Goal: Transaction & Acquisition: Purchase product/service

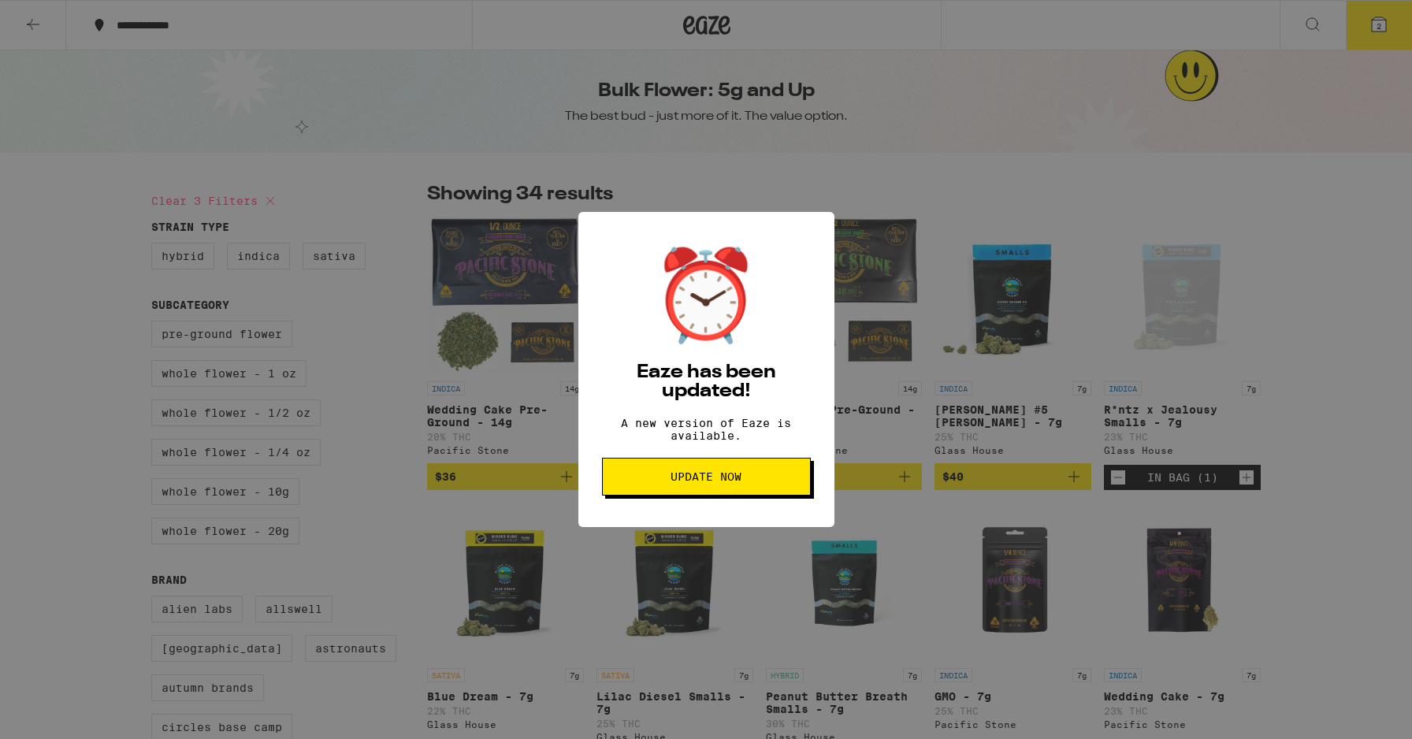
click at [785, 496] on button "Update Now" at bounding box center [706, 477] width 209 height 38
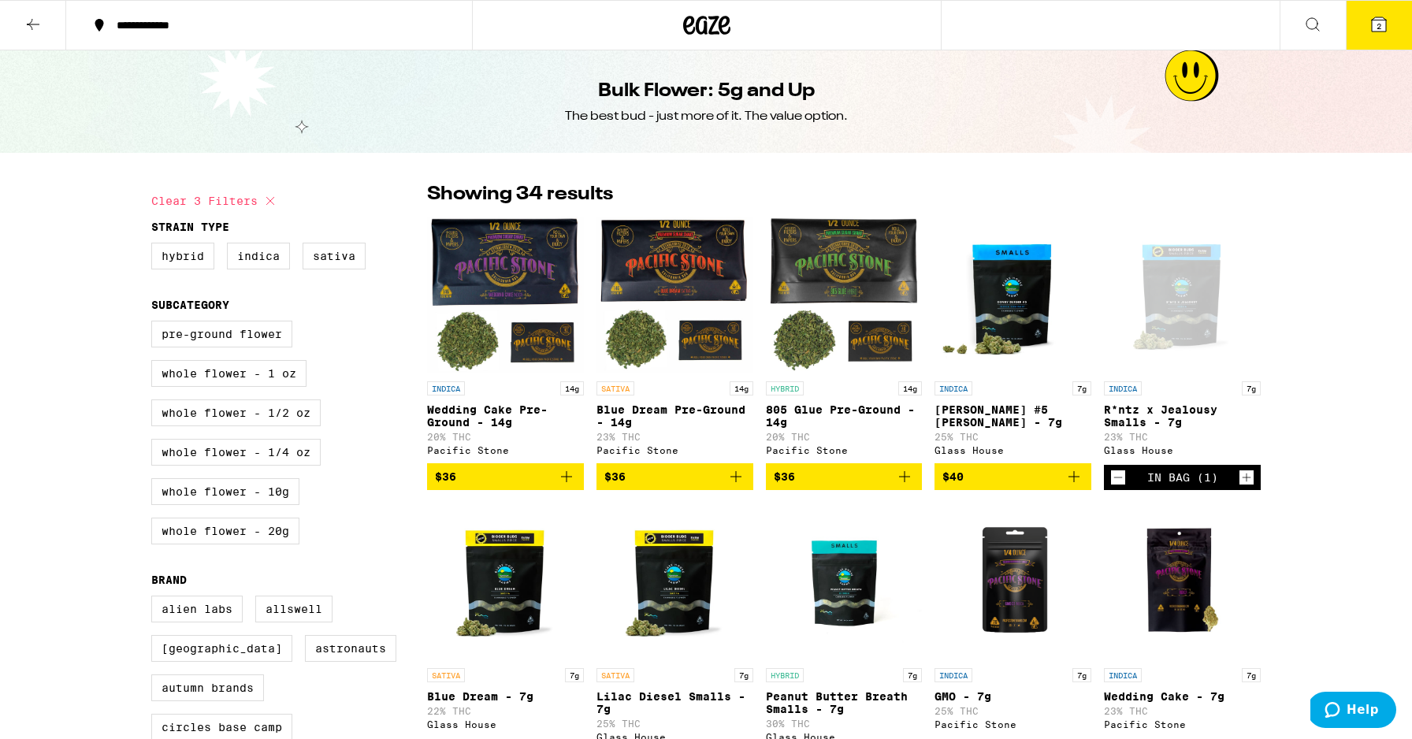
click at [22, 14] on button at bounding box center [33, 26] width 66 height 50
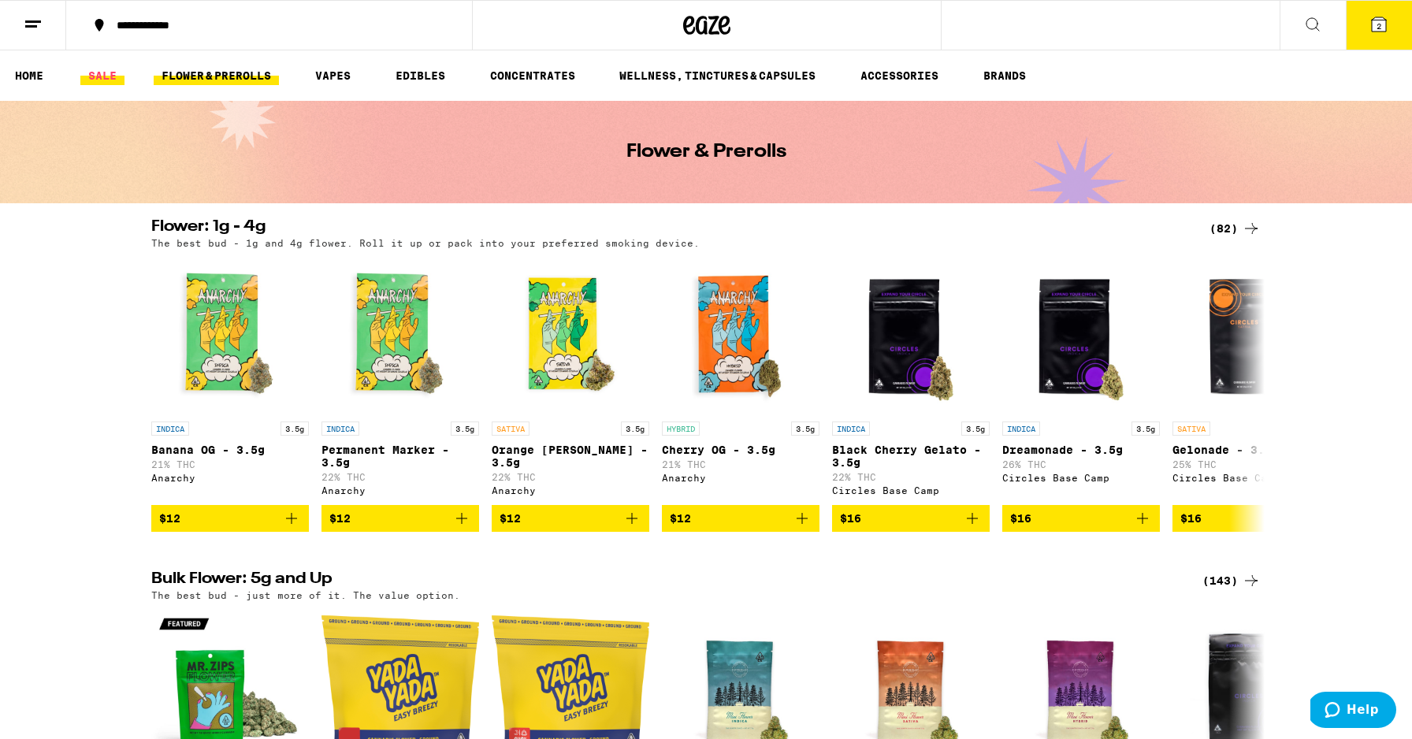
click at [92, 76] on link "SALE" at bounding box center [102, 75] width 44 height 19
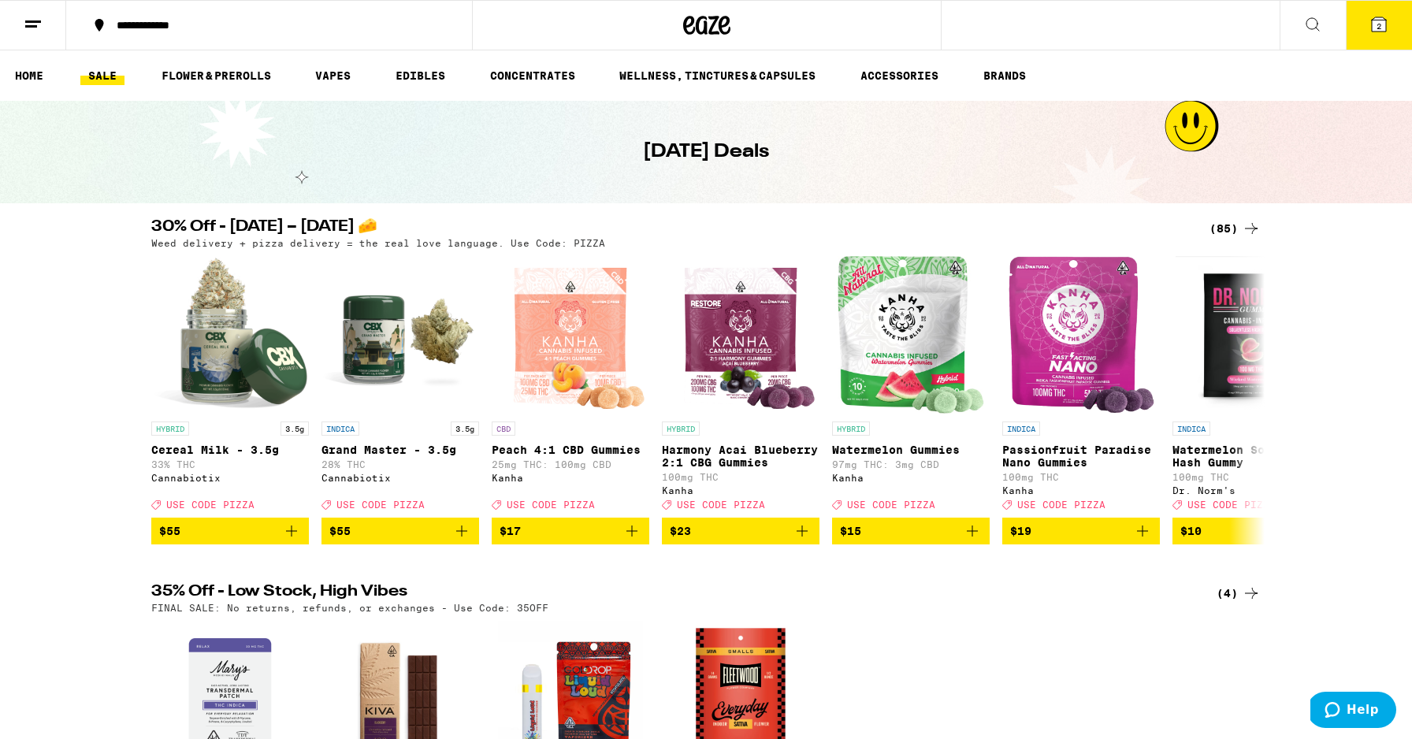
click at [676, 24] on div at bounding box center [707, 25] width 471 height 50
click at [701, 30] on icon at bounding box center [706, 25] width 47 height 28
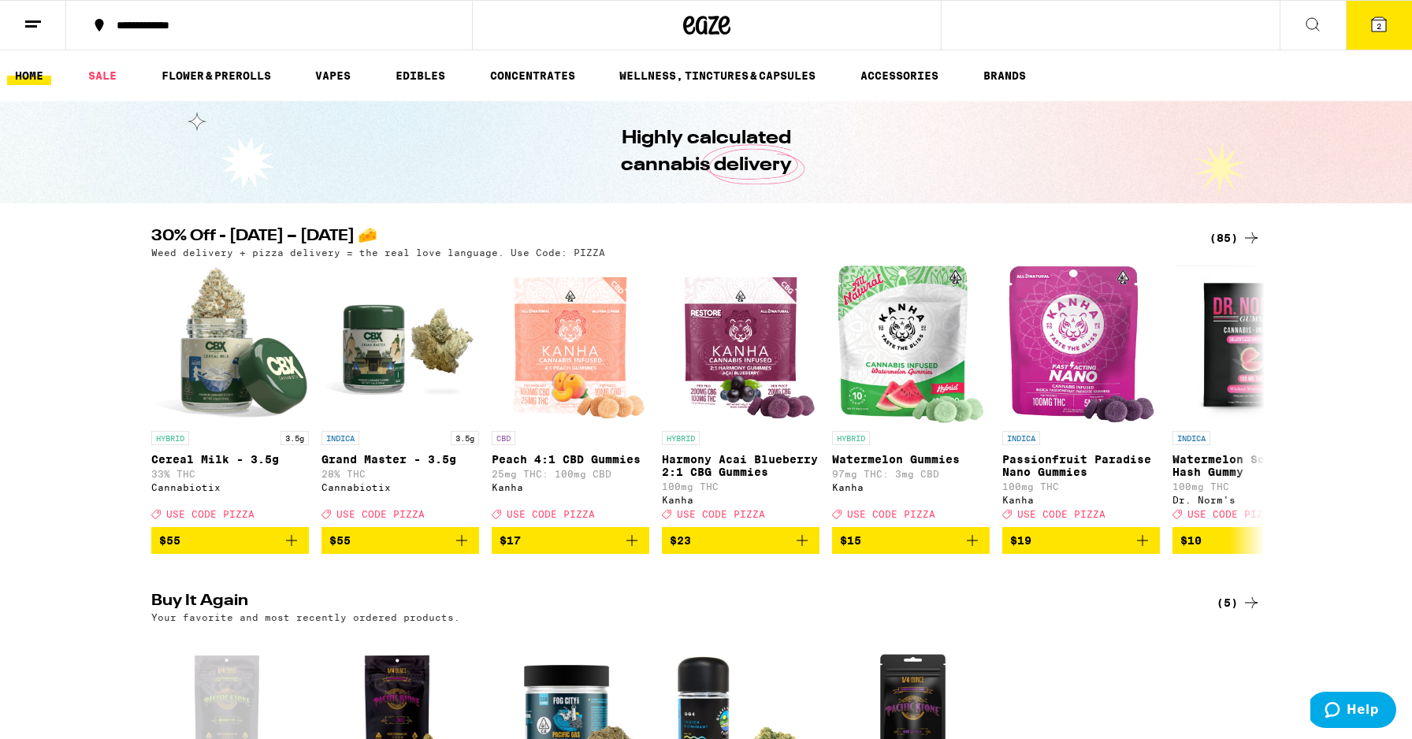
click at [1380, 17] on icon at bounding box center [1379, 24] width 14 height 14
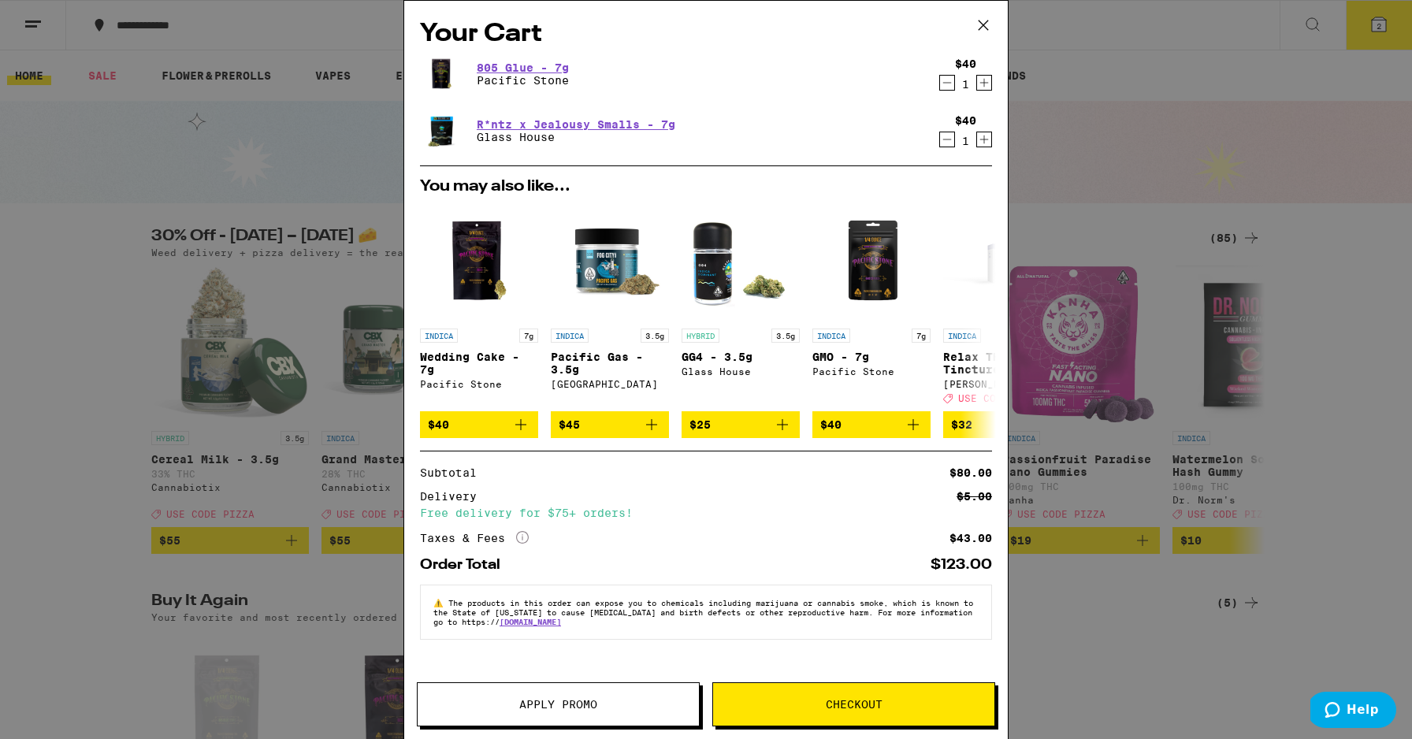
click at [980, 26] on icon at bounding box center [984, 25] width 24 height 24
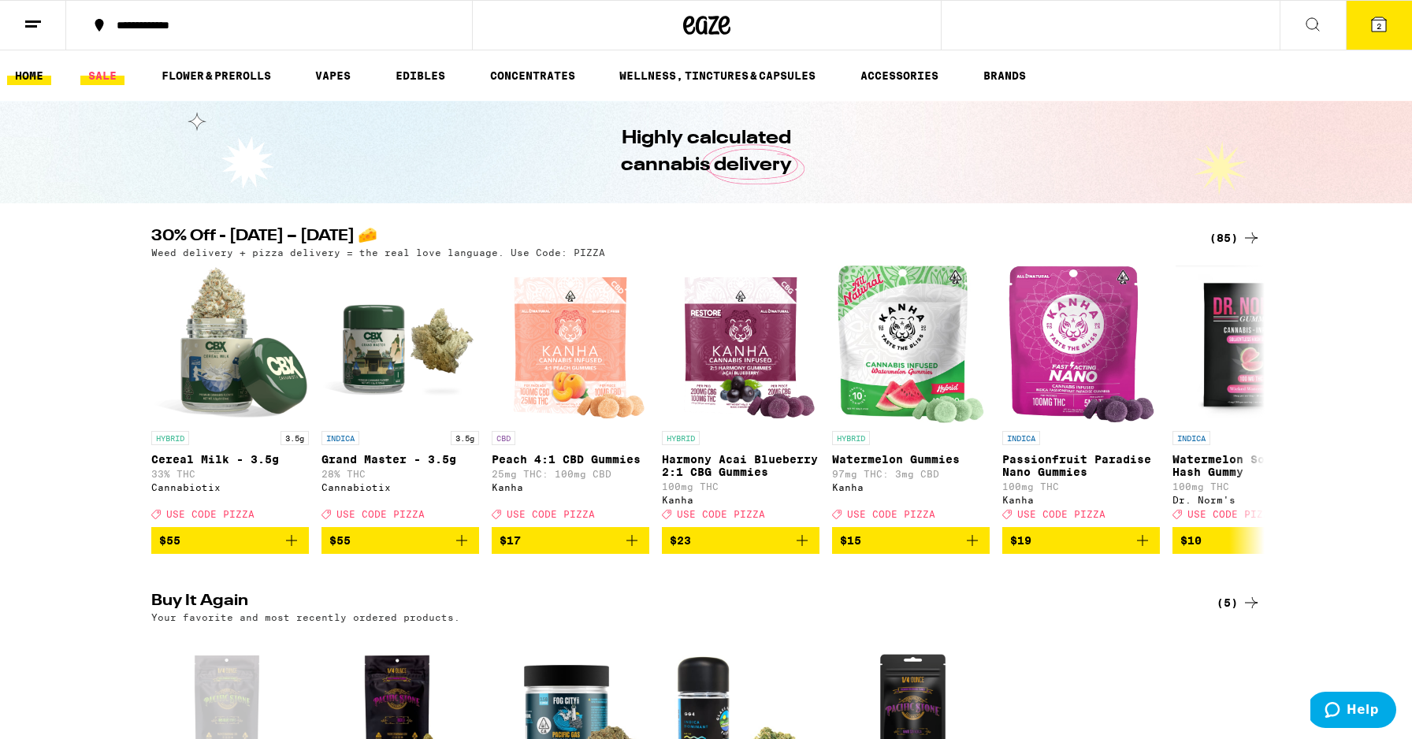
click at [94, 72] on link "SALE" at bounding box center [102, 75] width 44 height 19
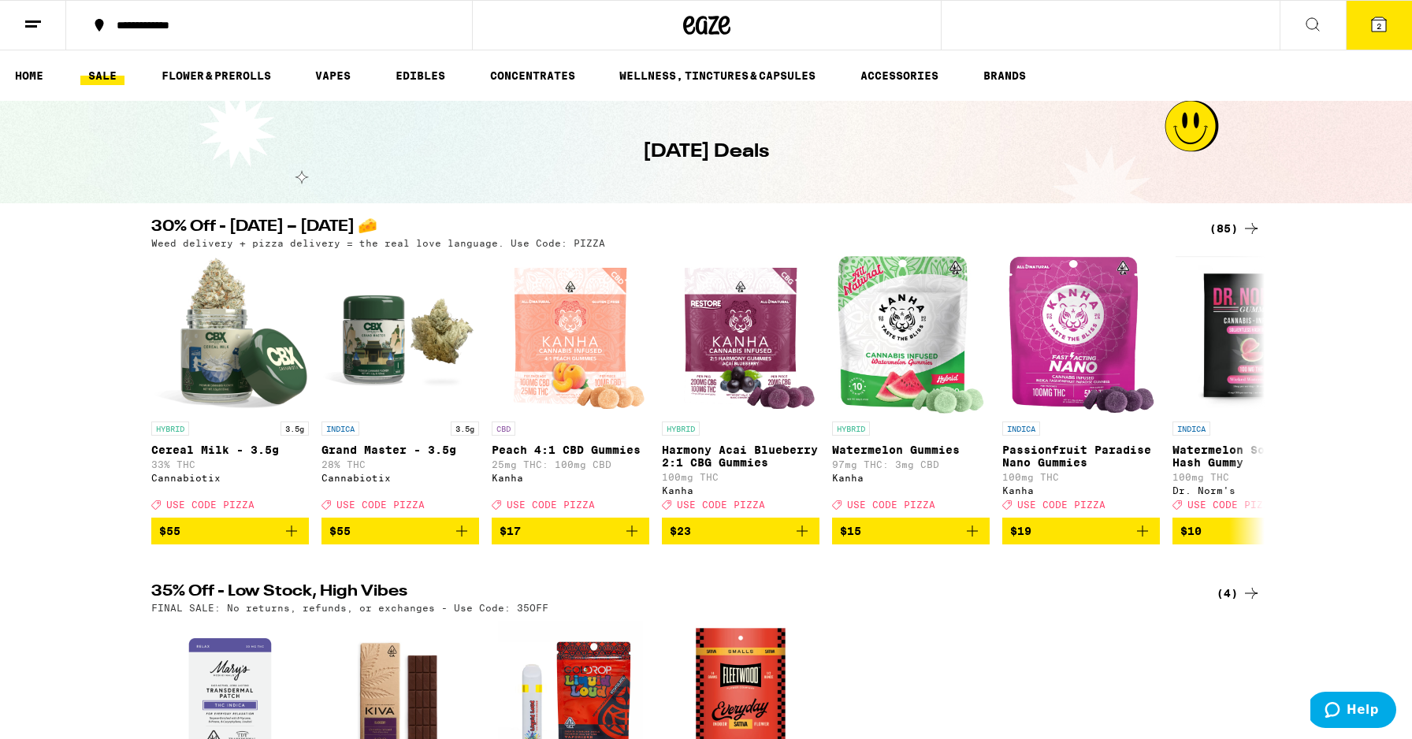
click at [1226, 233] on div "(85)" at bounding box center [1235, 228] width 51 height 19
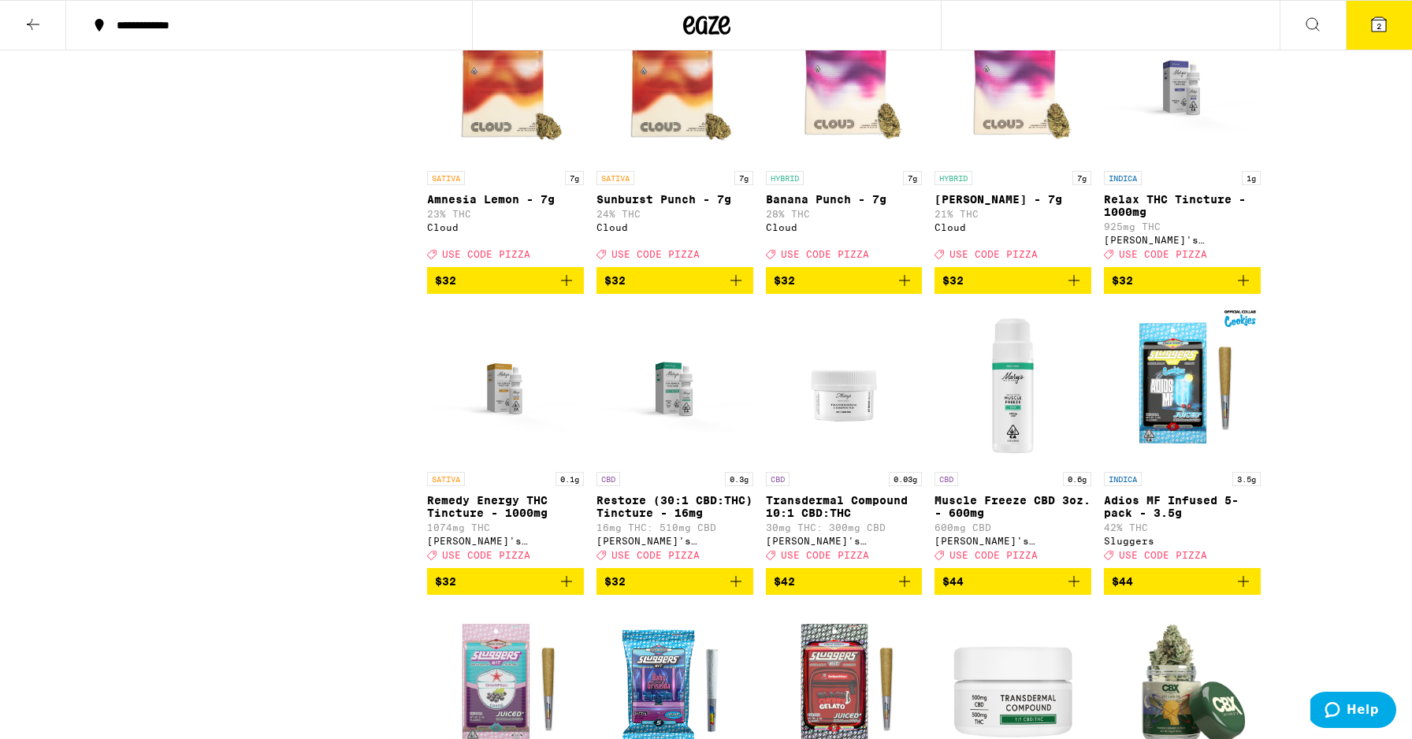
scroll to position [3517, 0]
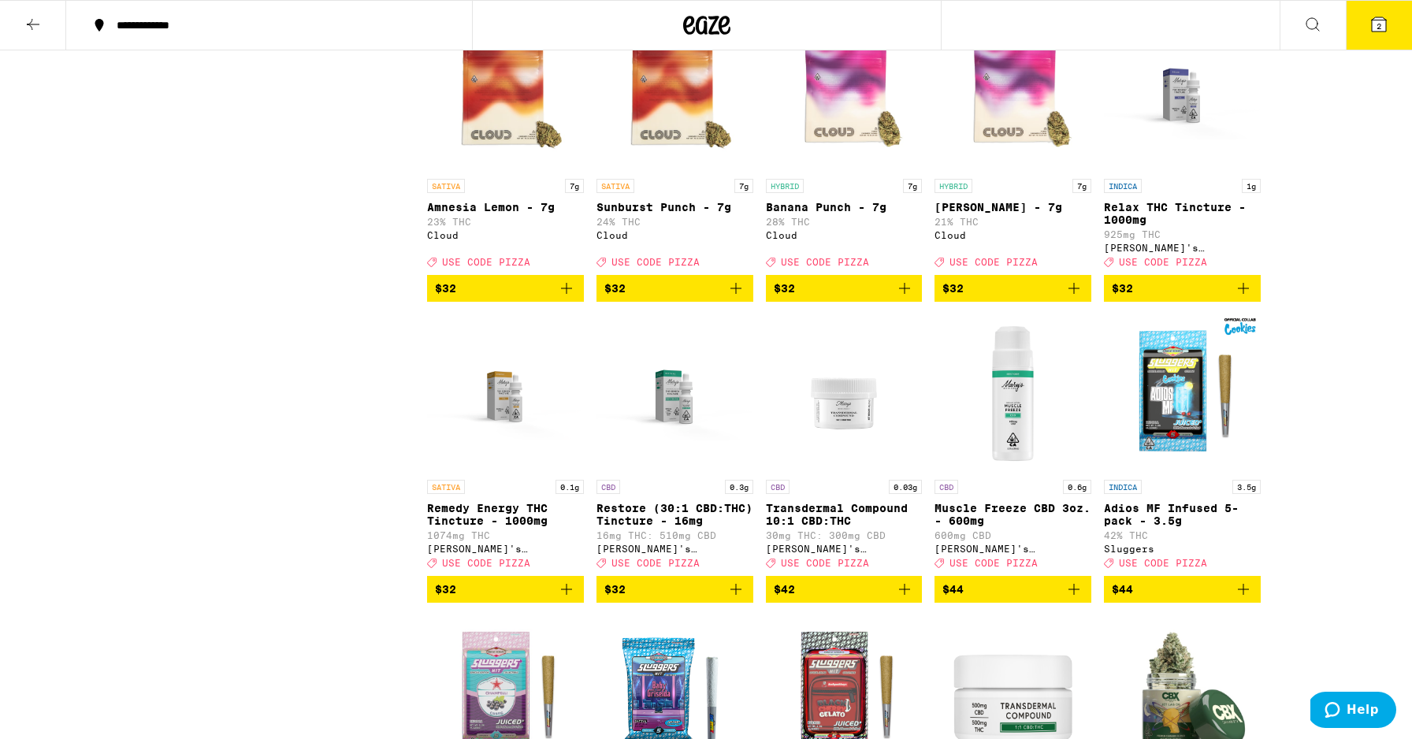
click at [1003, 171] on img "Open page for Runtz - 7g from Cloud" at bounding box center [1013, 92] width 157 height 158
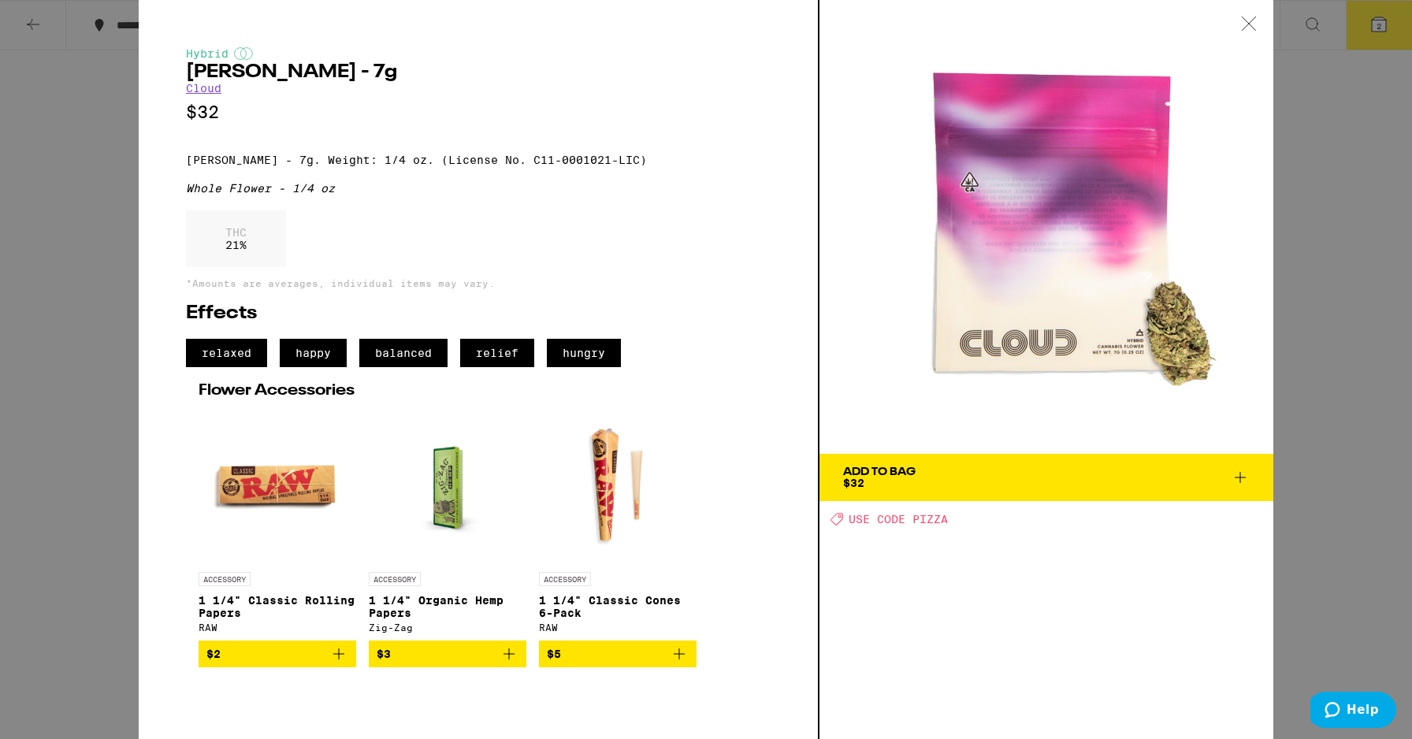
click at [92, 277] on div "Hybrid [PERSON_NAME] - 7g Cloud $32 [PERSON_NAME] - 7g. Weight: 1/4 oz. (Licens…" at bounding box center [706, 369] width 1412 height 739
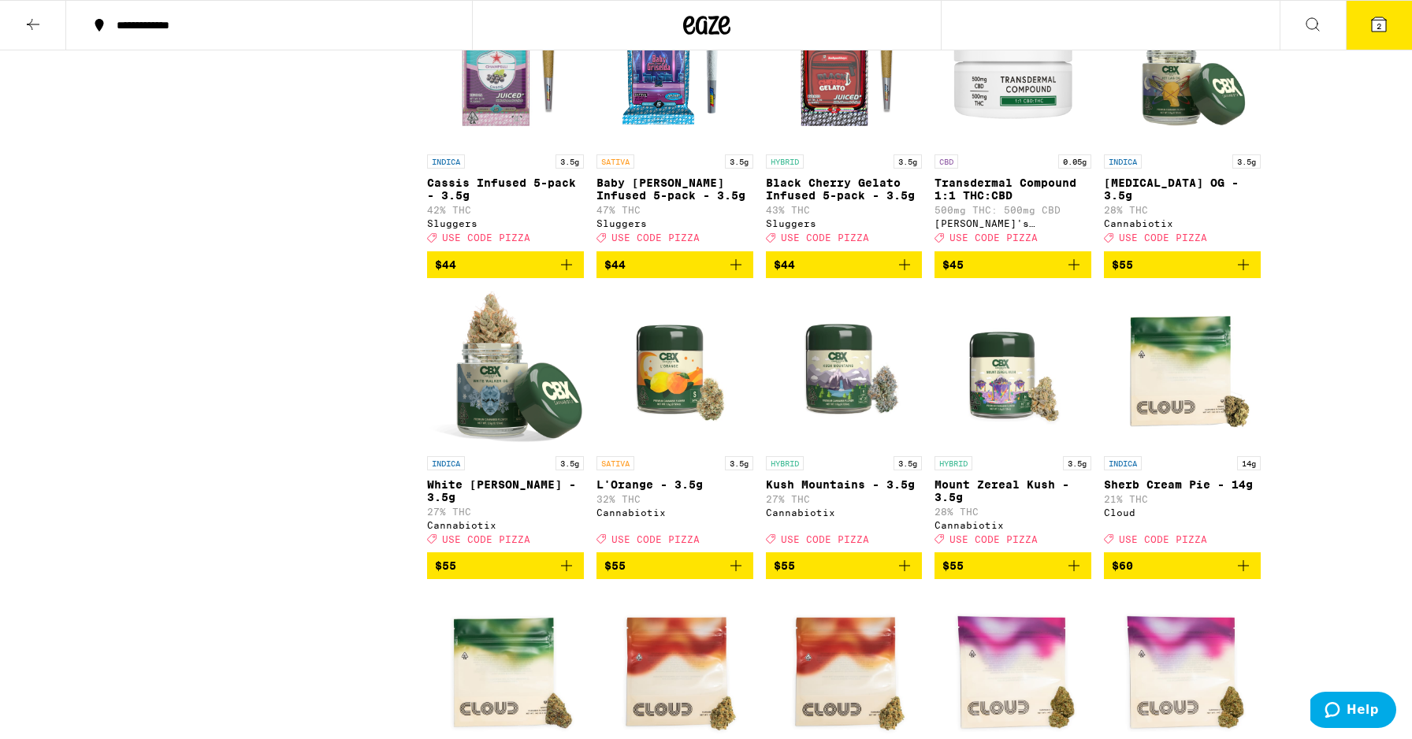
scroll to position [4157, 0]
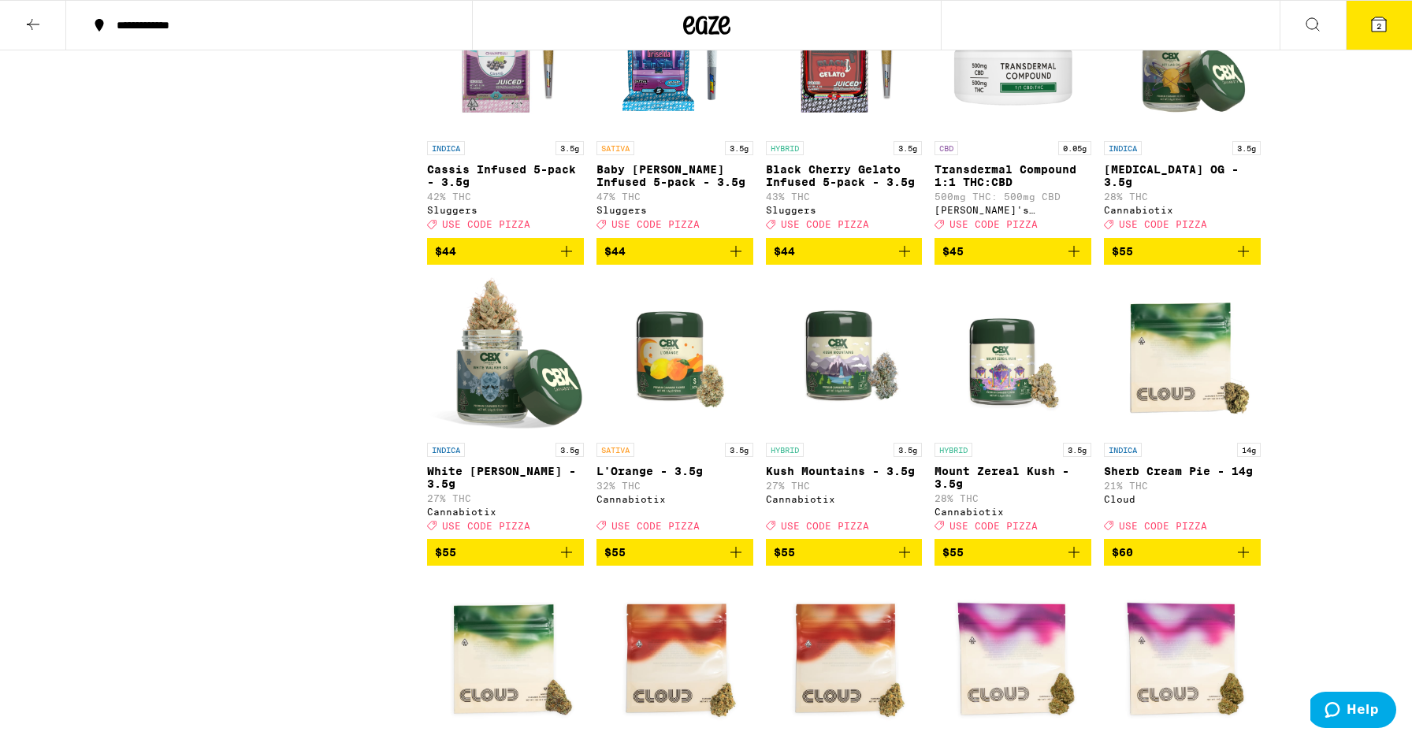
click at [1371, 17] on icon at bounding box center [1379, 24] width 19 height 19
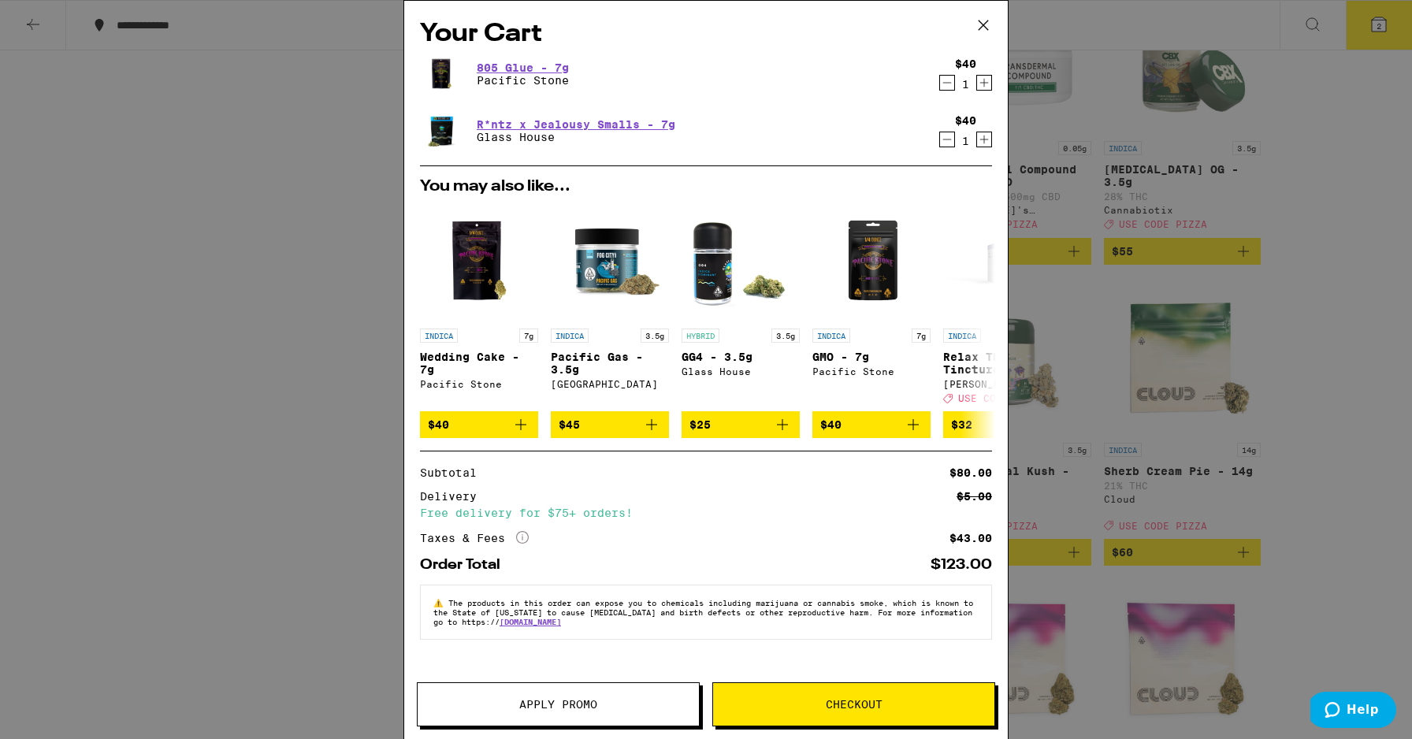
click at [791, 704] on span "Checkout" at bounding box center [853, 704] width 281 height 11
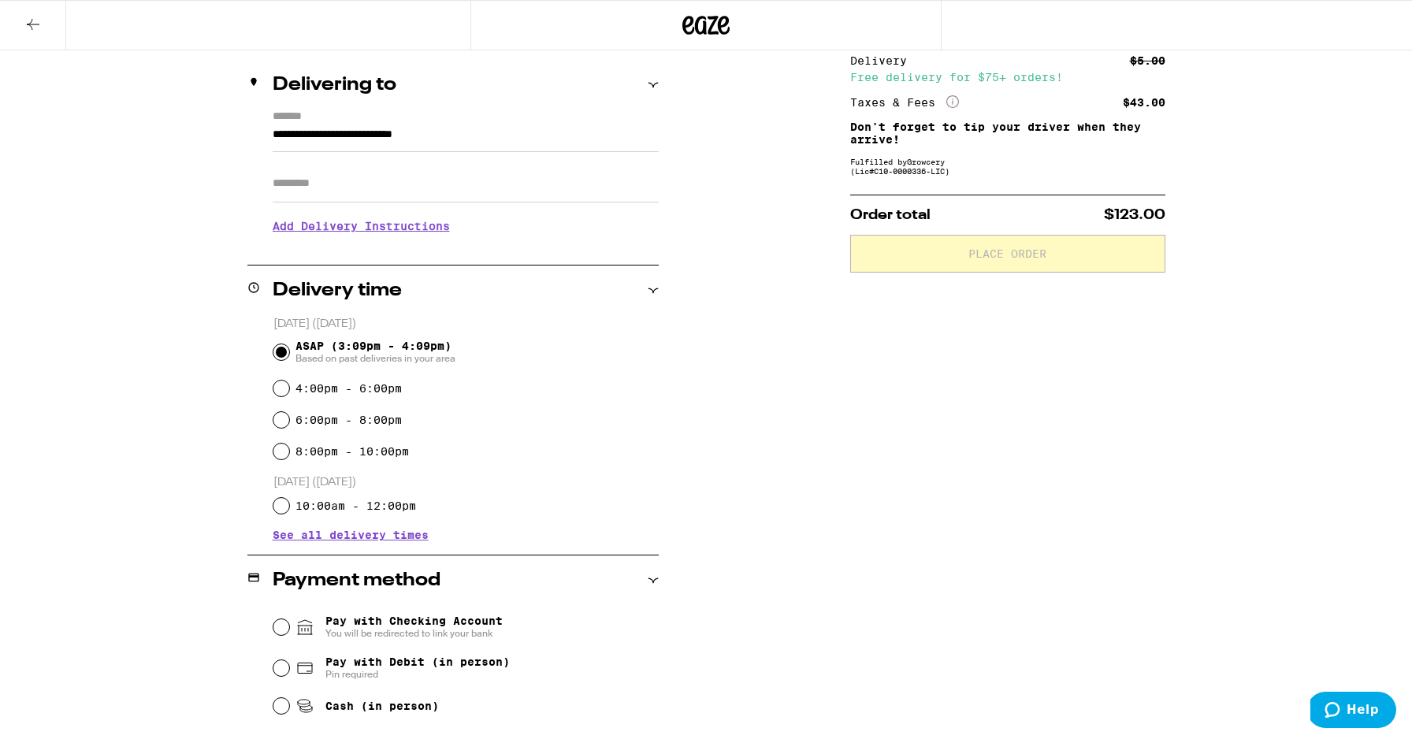
scroll to position [340, 0]
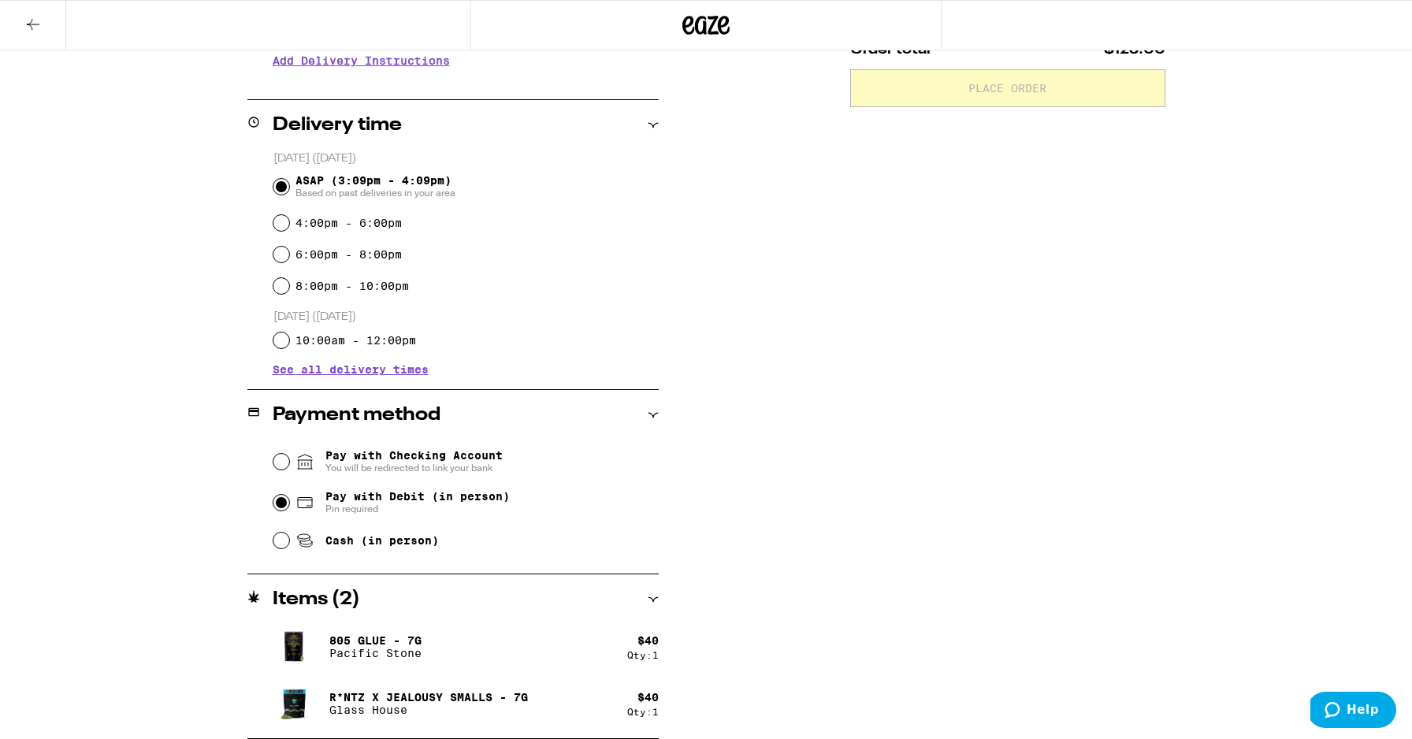
click at [279, 507] on input "Pay with Debit (in person) Pin required" at bounding box center [281, 503] width 16 height 16
radio input "true"
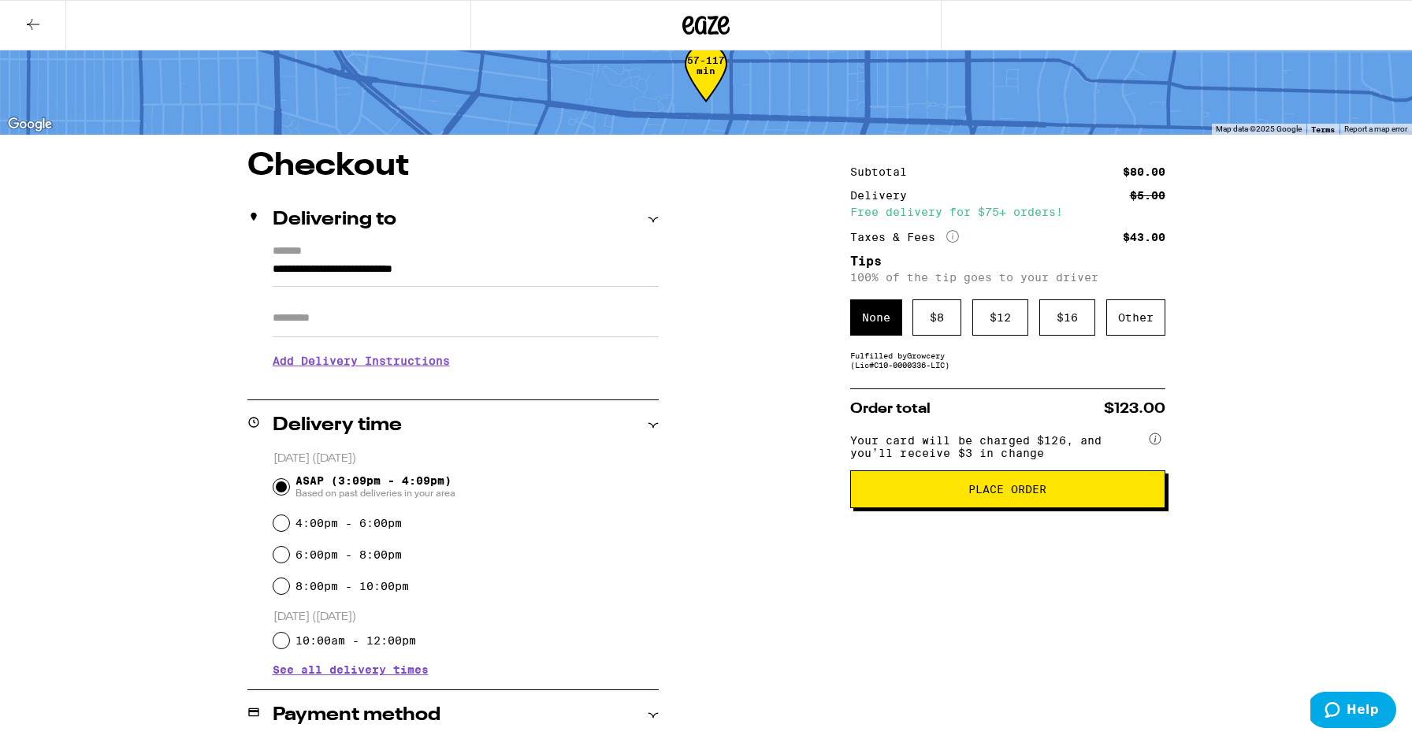
scroll to position [0, 0]
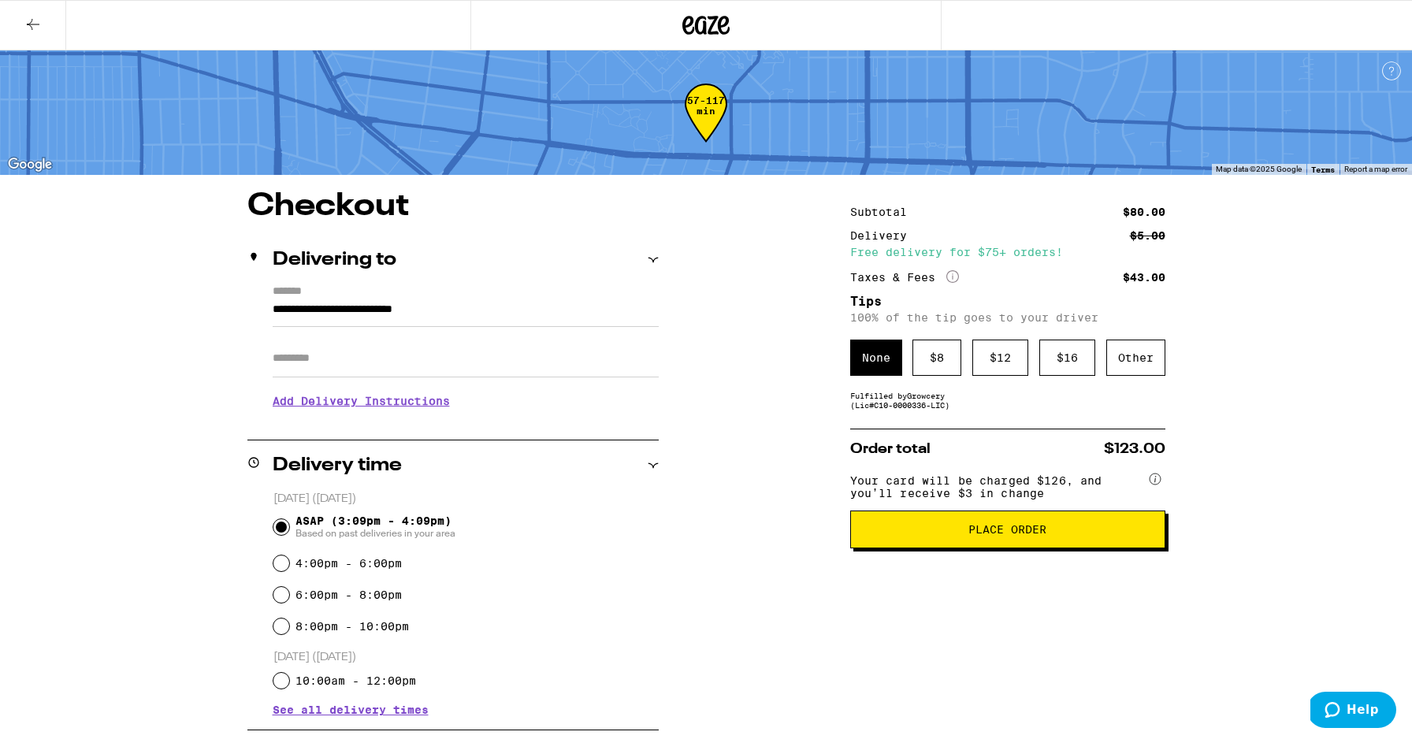
click at [534, 319] on input "**********" at bounding box center [466, 313] width 386 height 27
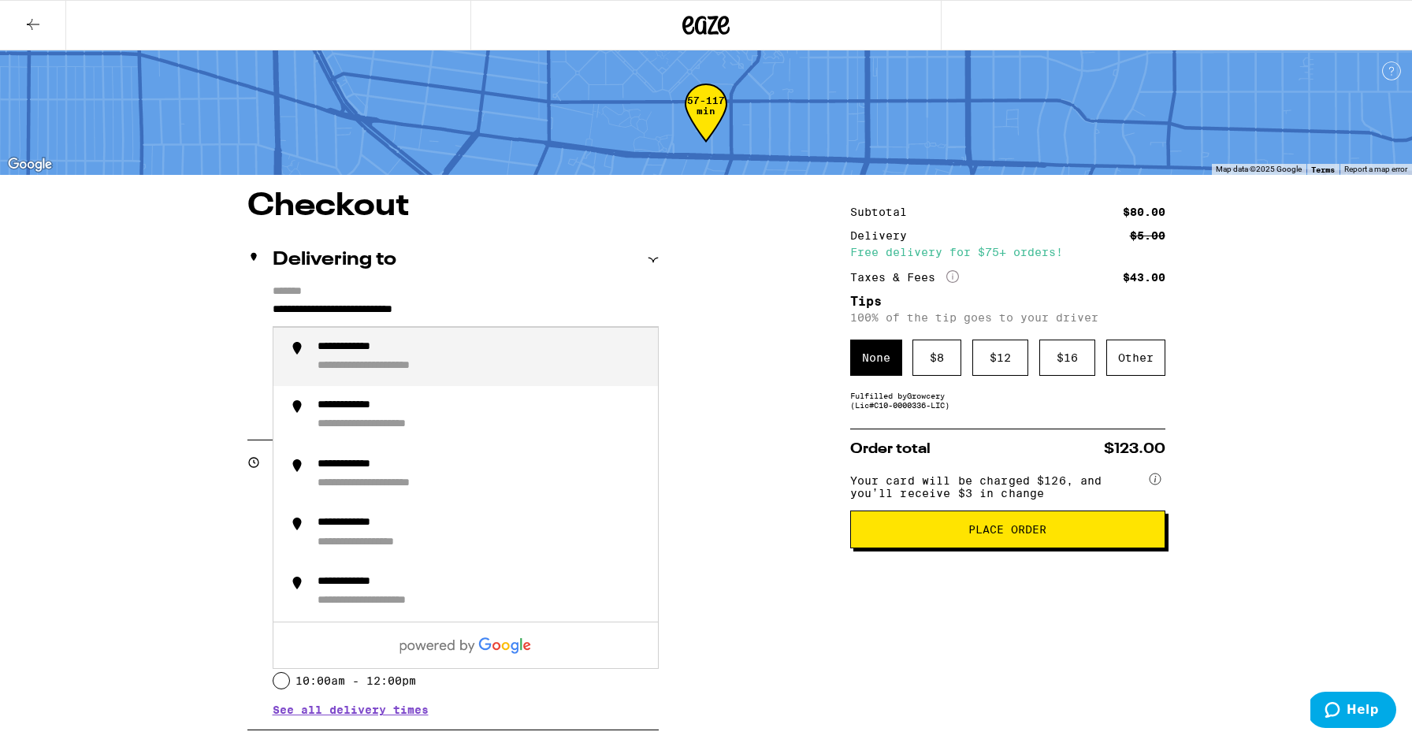
click at [679, 293] on div "**********" at bounding box center [706, 635] width 1135 height 889
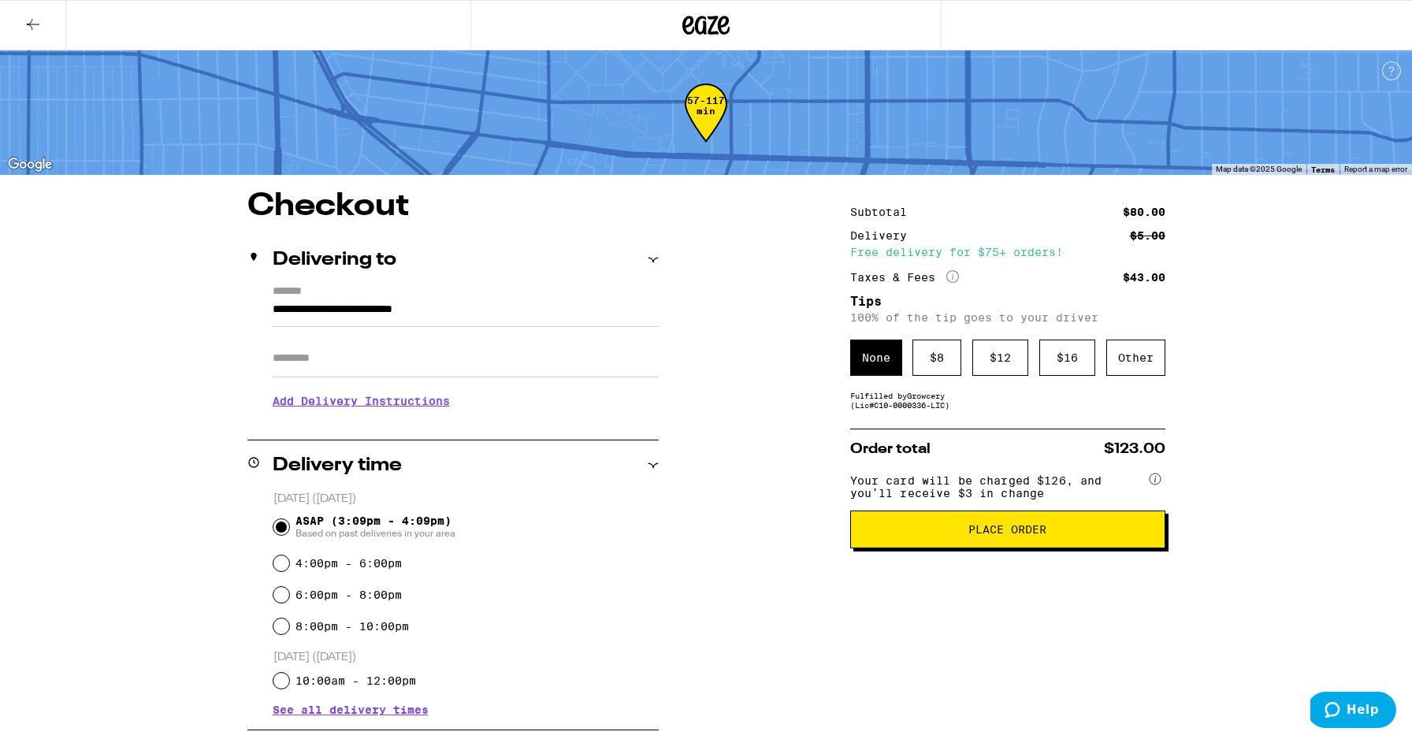
click at [504, 311] on input "**********" at bounding box center [466, 313] width 386 height 27
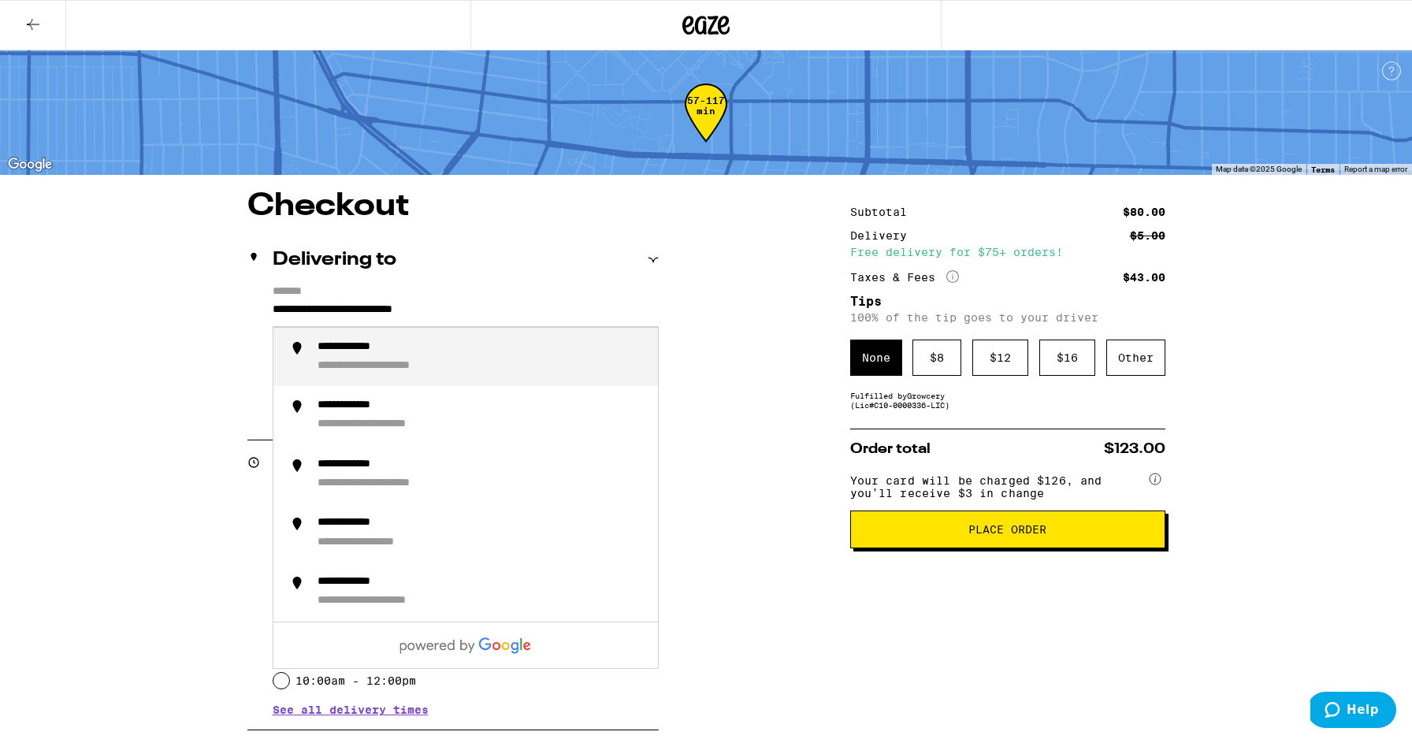
click at [504, 311] on input "**********" at bounding box center [466, 313] width 386 height 27
click at [767, 314] on div "**********" at bounding box center [706, 635] width 1135 height 889
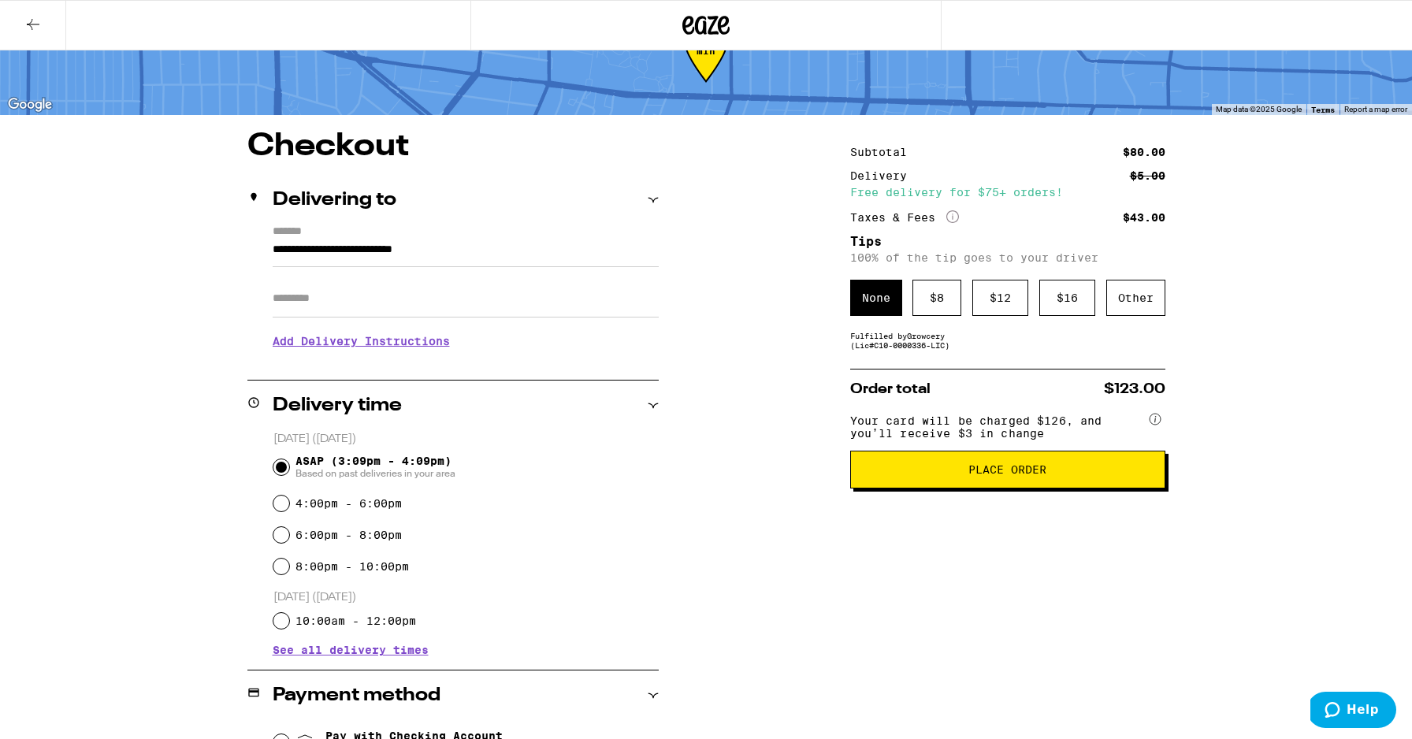
scroll to position [66, 0]
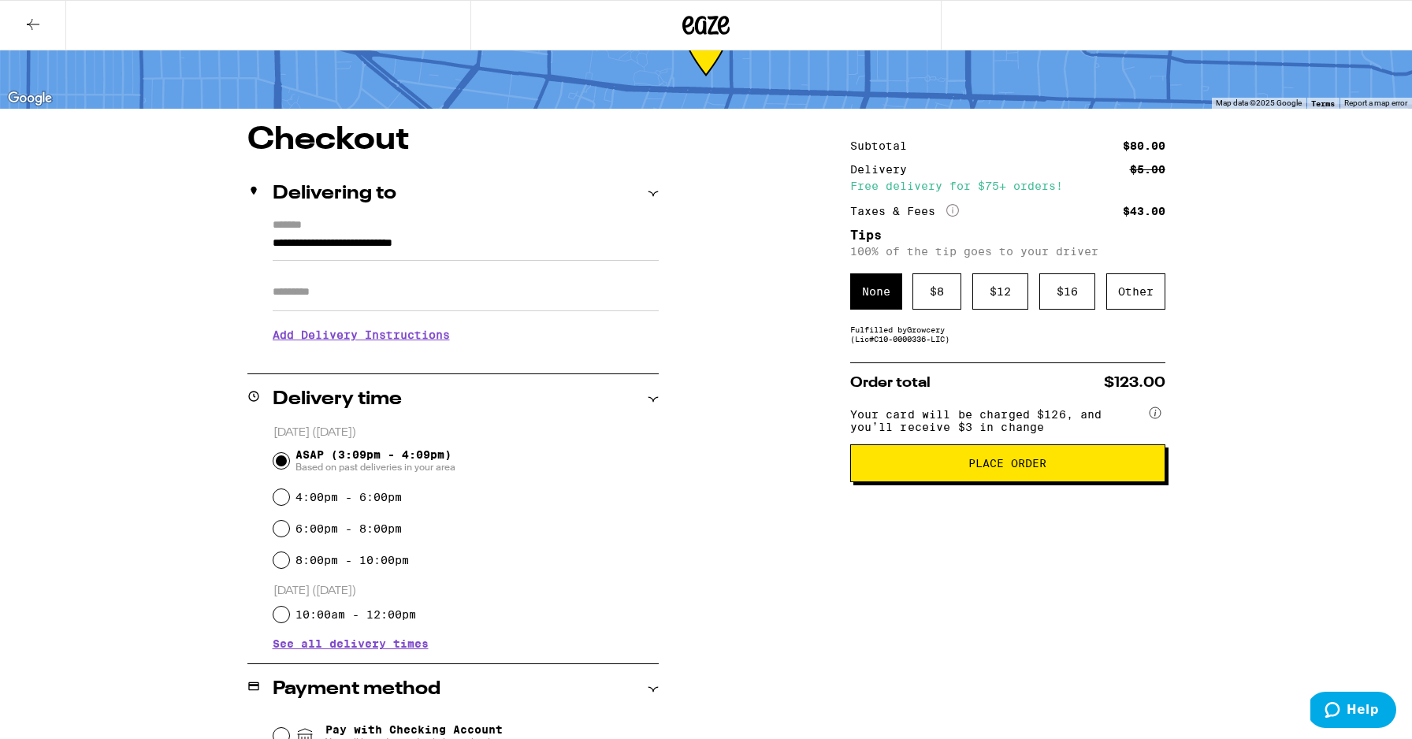
click at [416, 339] on h3 "Add Delivery Instructions" at bounding box center [466, 335] width 386 height 36
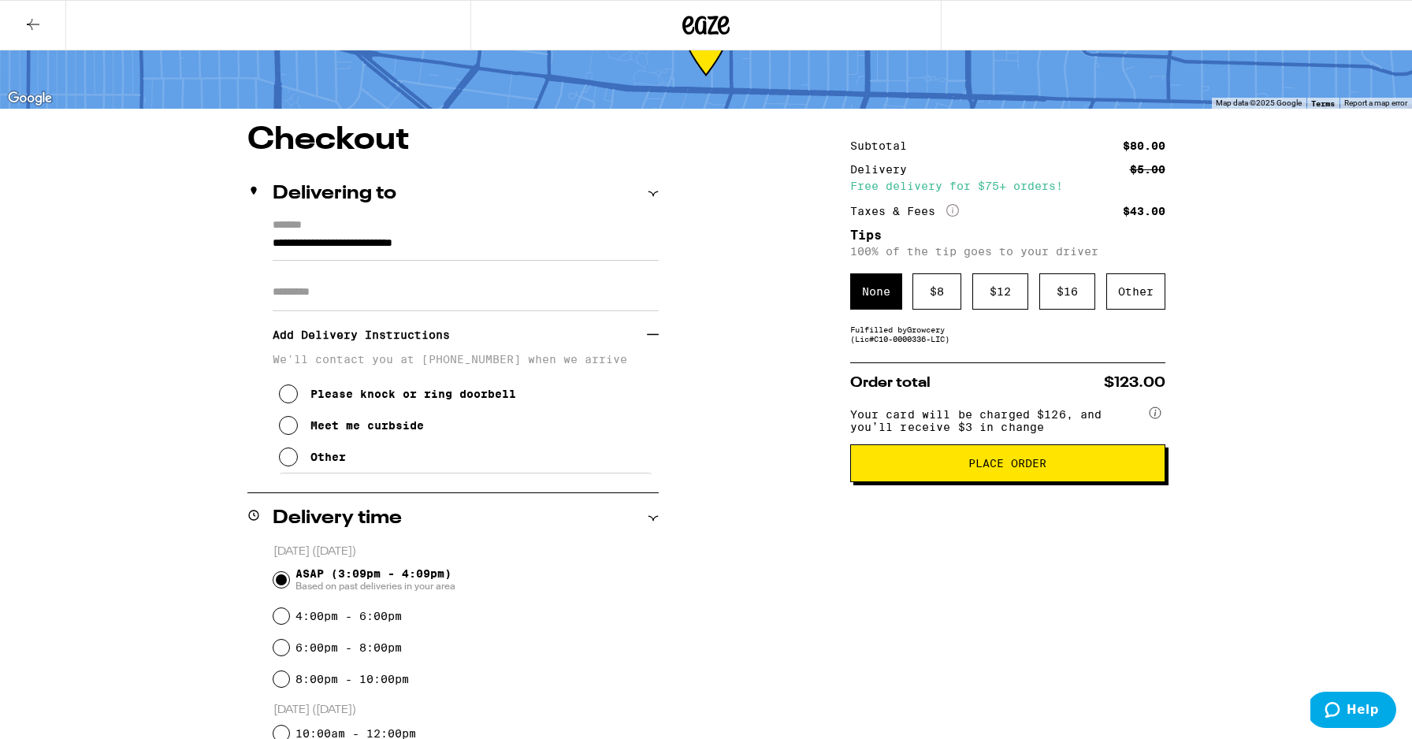
click at [294, 431] on icon at bounding box center [288, 425] width 19 height 19
click at [283, 467] on icon at bounding box center [288, 457] width 19 height 19
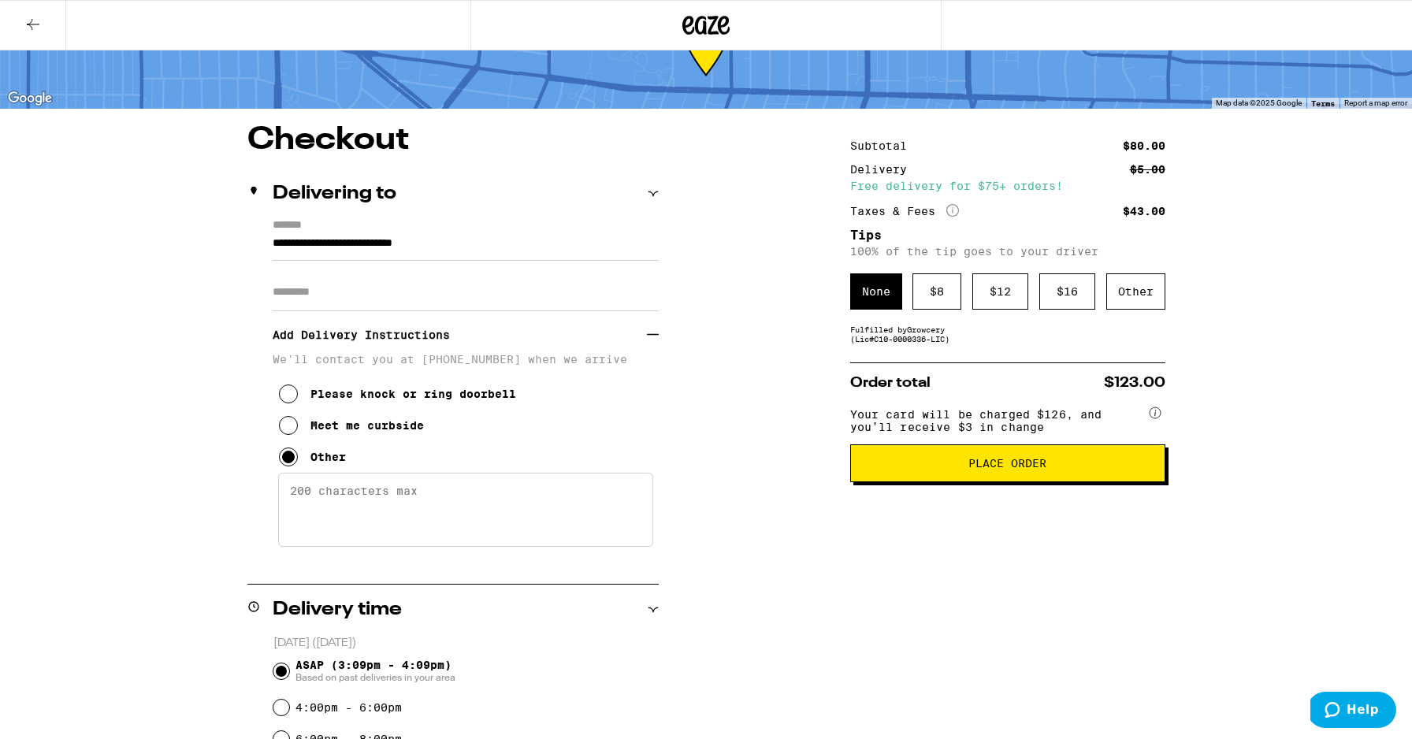
click at [359, 499] on textarea "Enter any other delivery instructions you want driver to know" at bounding box center [465, 510] width 375 height 74
drag, startPoint x: 377, startPoint y: 512, endPoint x: 247, endPoint y: 516, distance: 129.3
click at [247, 516] on div "**********" at bounding box center [452, 392] width 411 height 347
click at [385, 515] on textarea "Please meet curbside on corner of [GEOGRAPHIC_DATA] & Masselin" at bounding box center [465, 510] width 375 height 74
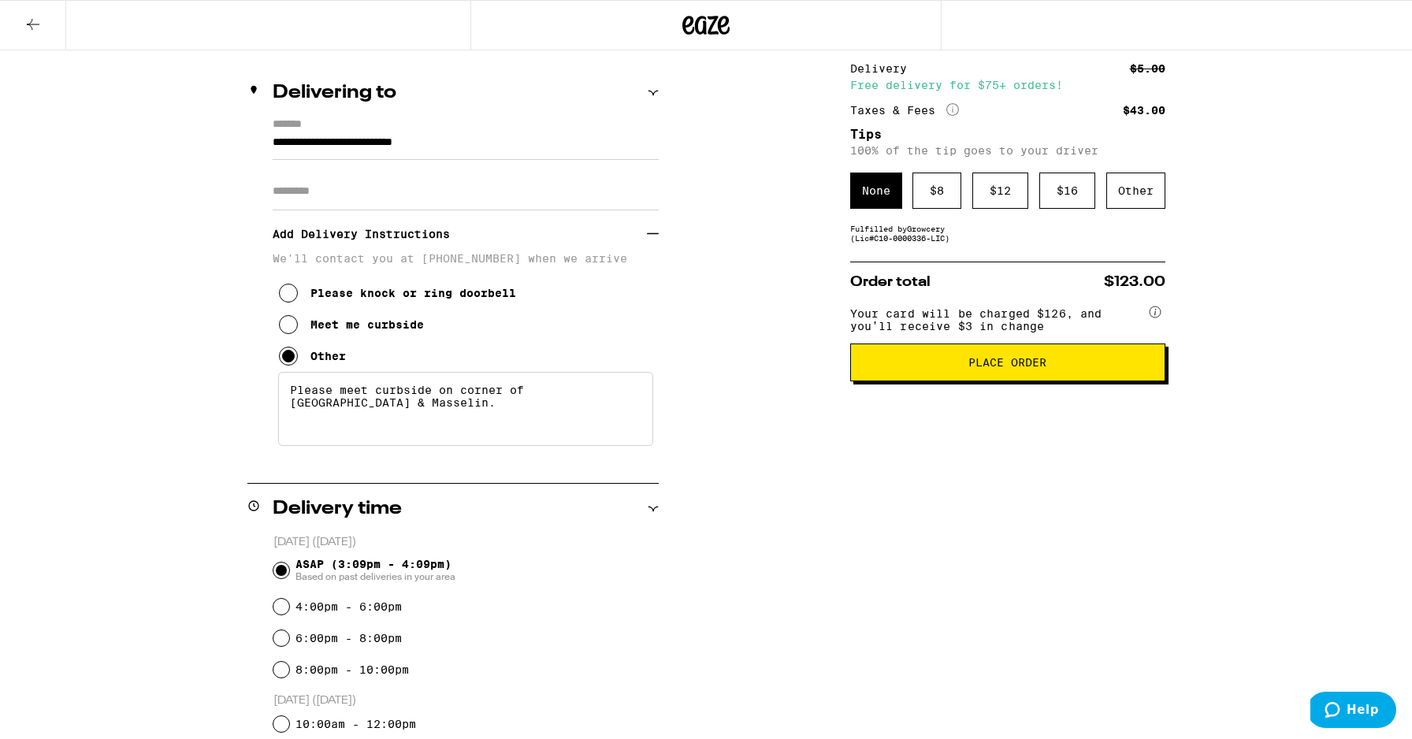
scroll to position [0, 0]
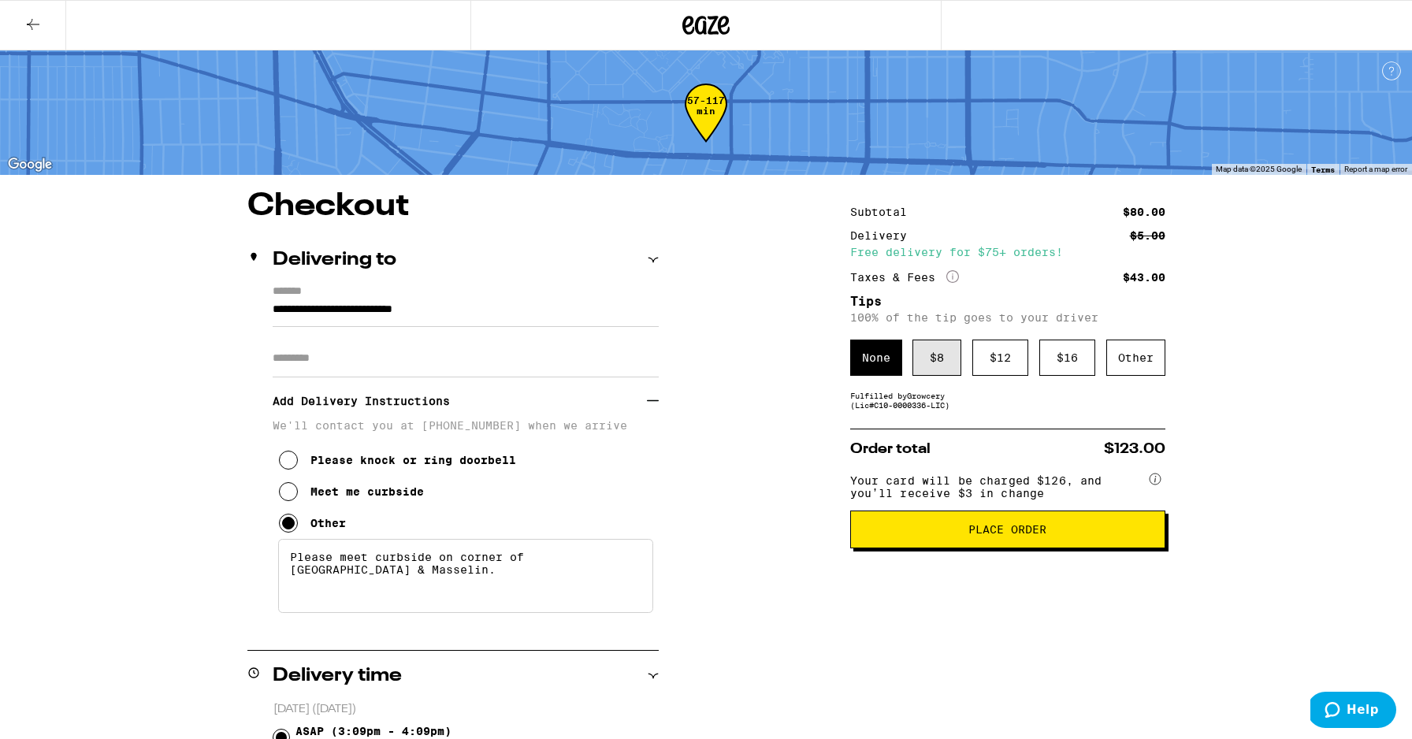
type textarea "Please meet curbside on corner of [GEOGRAPHIC_DATA] & Masselin."
click at [938, 374] on div "$ 8" at bounding box center [937, 358] width 49 height 36
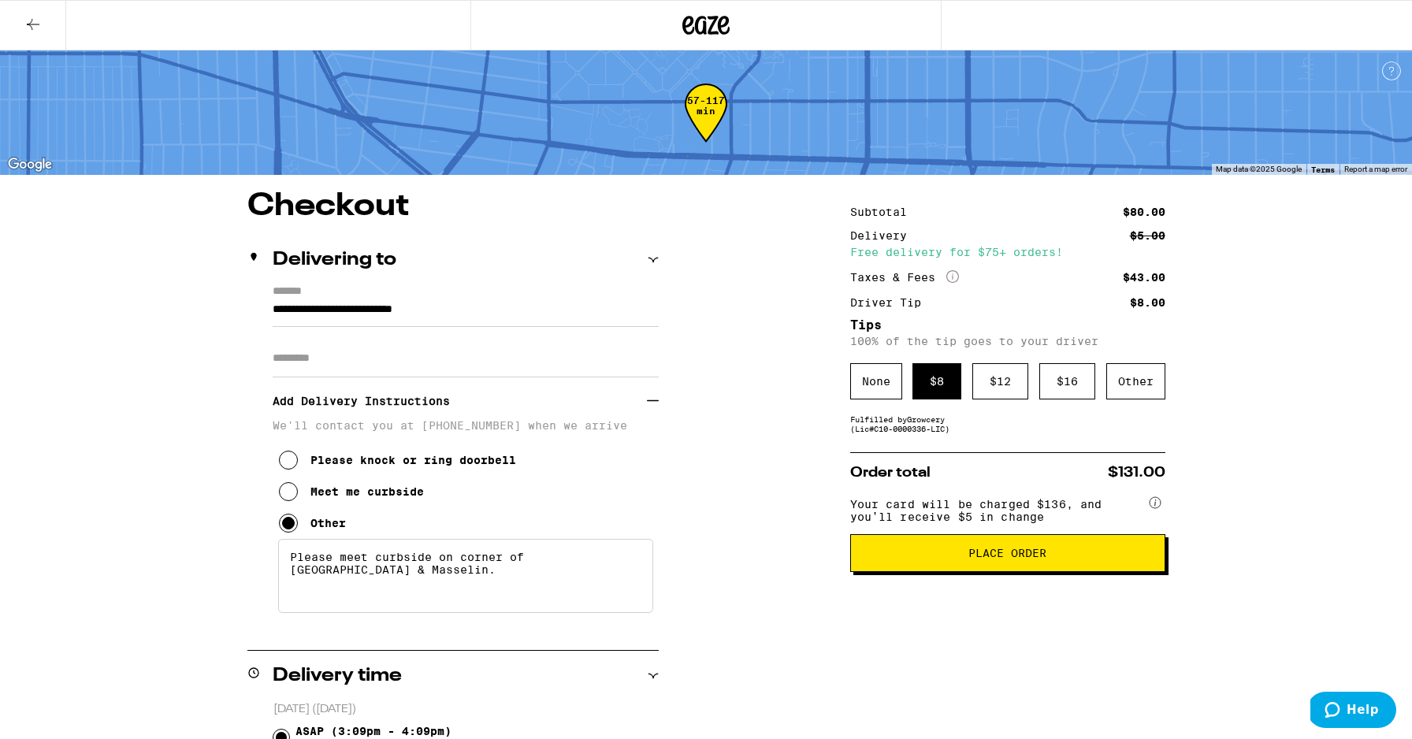
click at [921, 549] on button "Place Order" at bounding box center [1007, 553] width 315 height 38
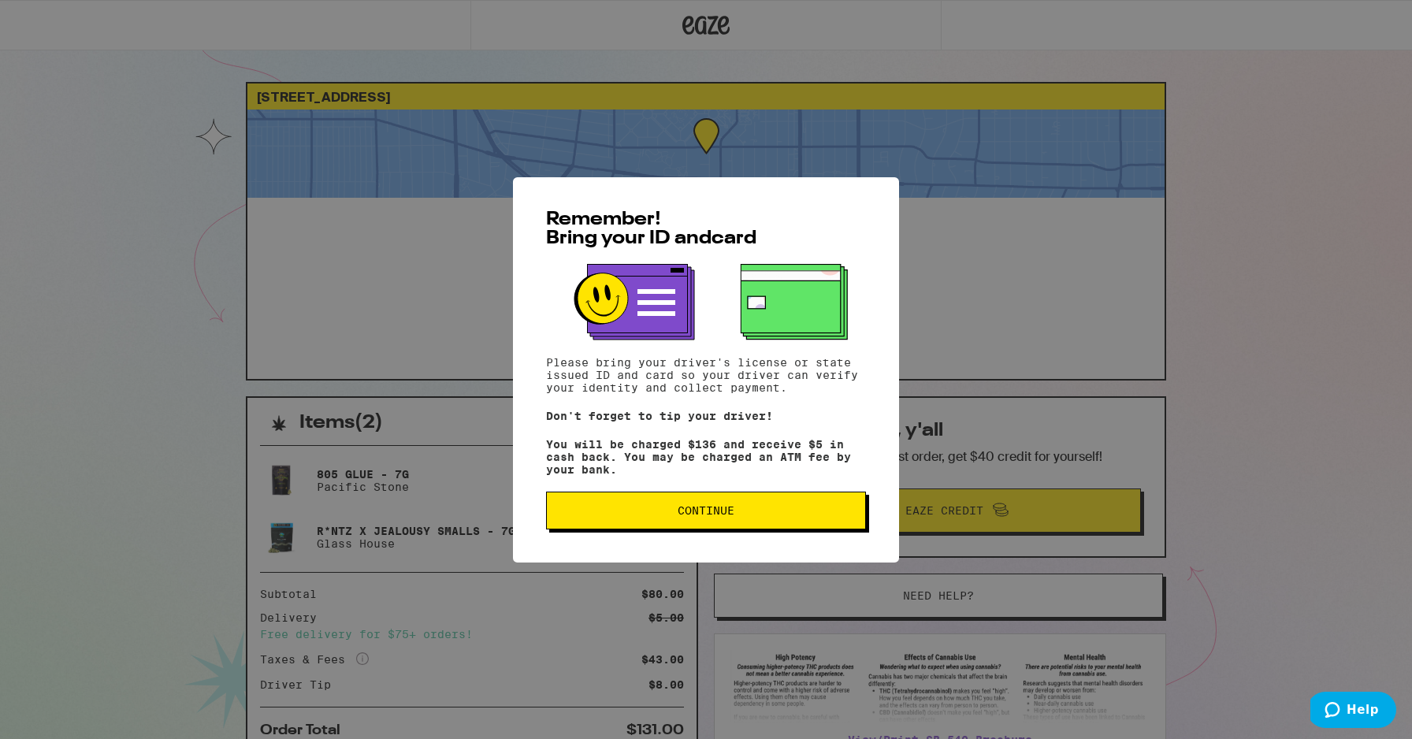
click at [800, 516] on span "Continue" at bounding box center [706, 510] width 293 height 11
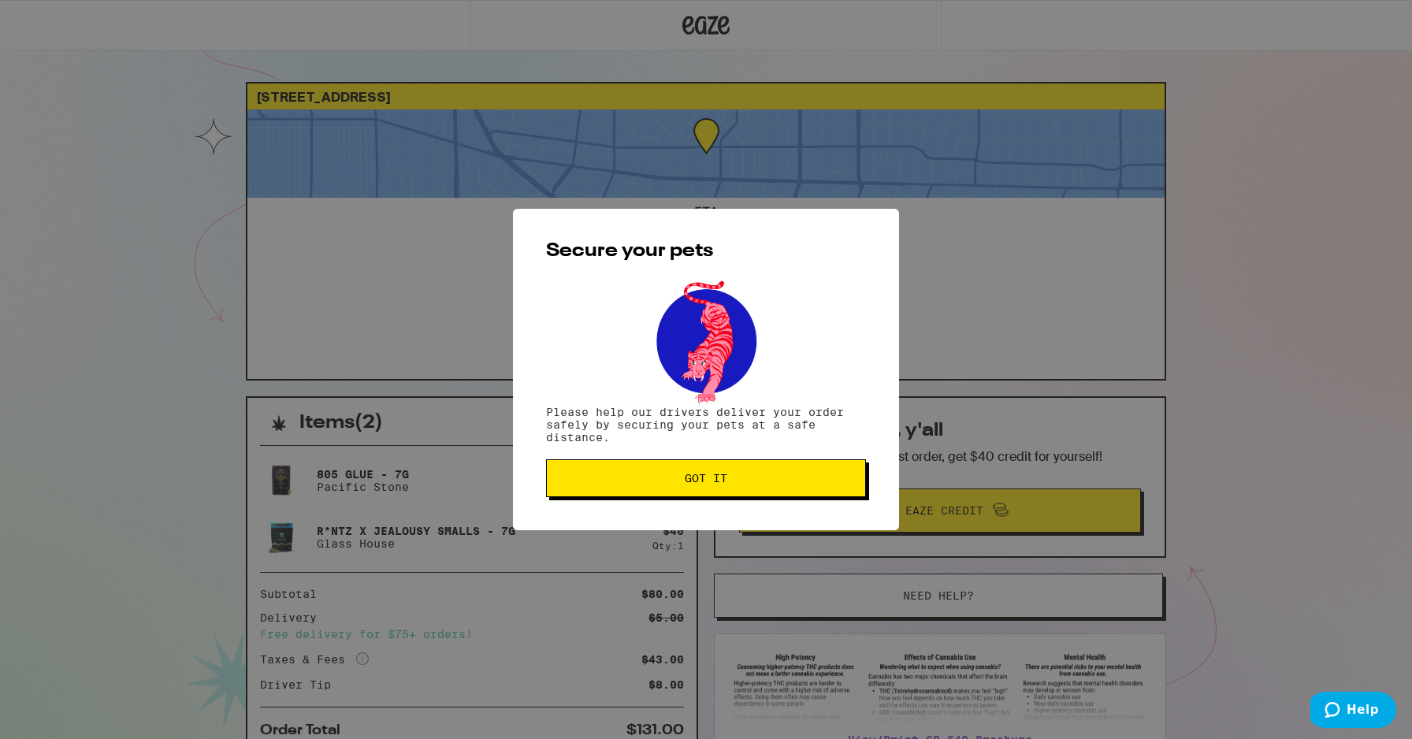
click at [745, 492] on button "Got it" at bounding box center [706, 478] width 320 height 38
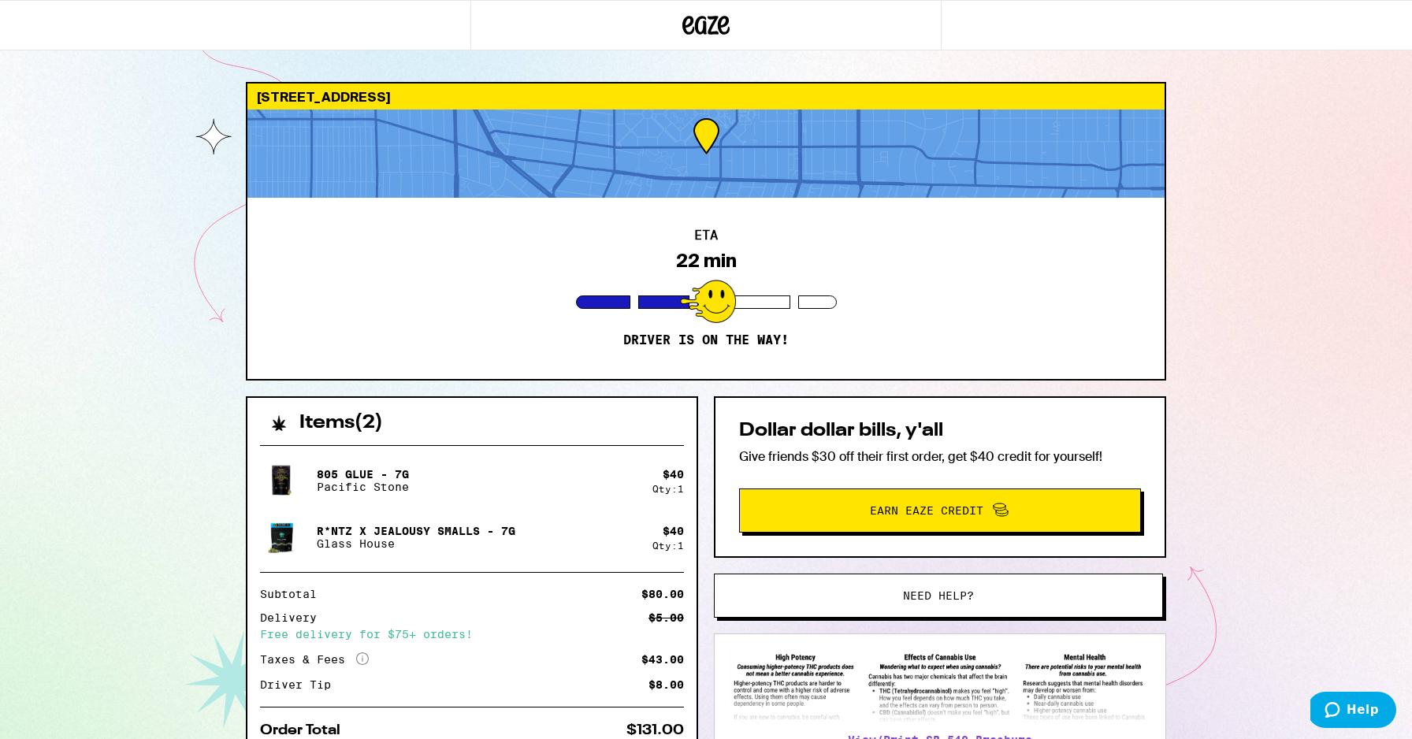
click at [713, 156] on div at bounding box center [705, 154] width 917 height 88
click at [777, 265] on div "ETA 22 min Driver is on the way!" at bounding box center [705, 288] width 917 height 181
click at [753, 298] on div at bounding box center [744, 302] width 93 height 13
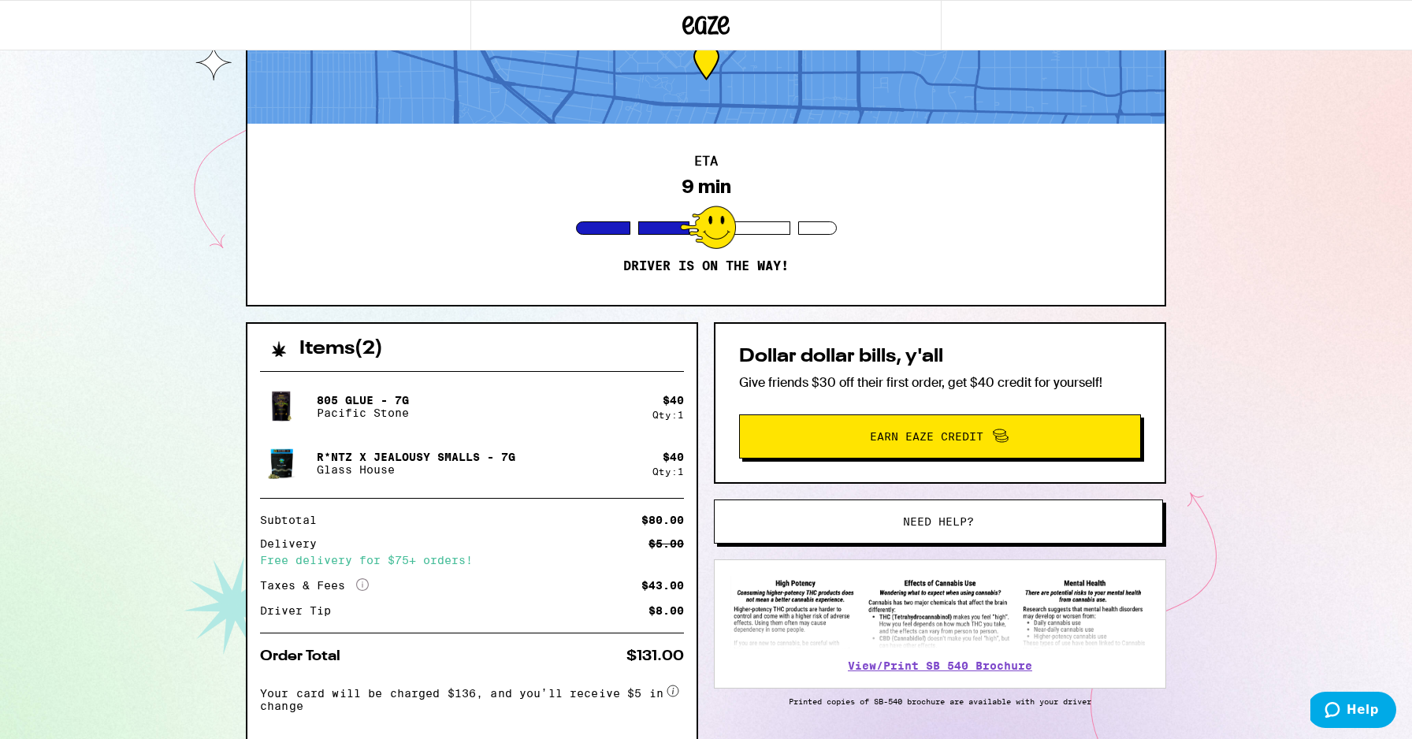
scroll to position [101, 0]
